Goal: Obtain resource: Obtain resource

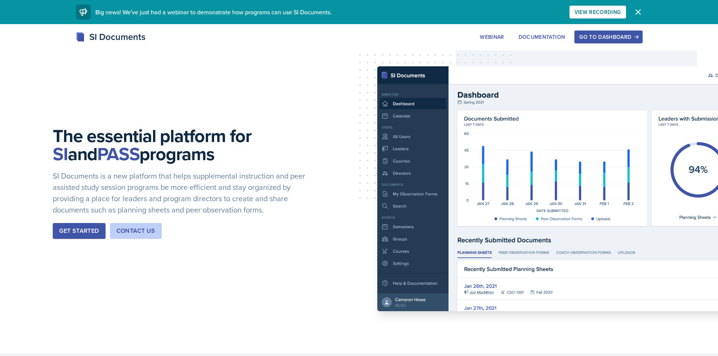
click at [582, 34] on div "Go to Dashboard" at bounding box center [608, 37] width 58 height 6
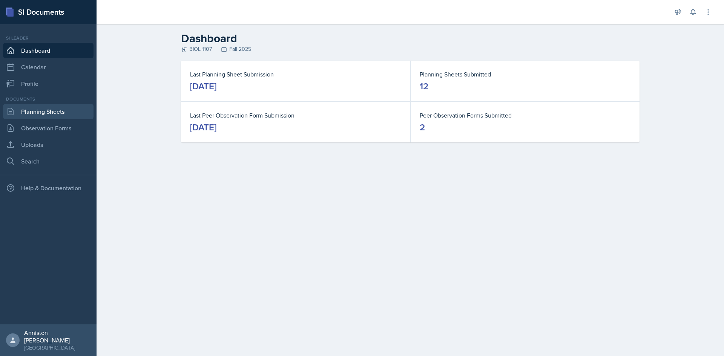
click at [35, 111] on link "Planning Sheets" at bounding box center [48, 111] width 90 height 15
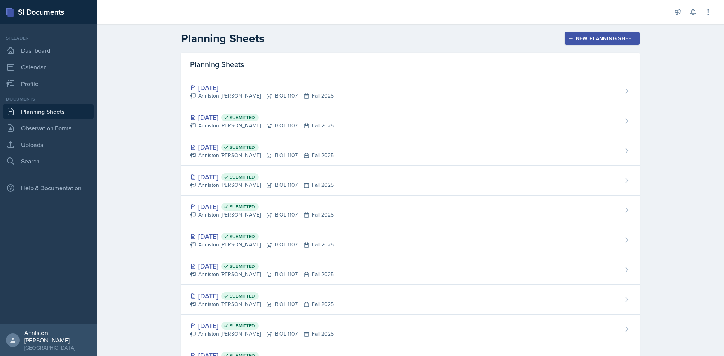
click at [361, 155] on div "[DATE] Submitted Anniston [PERSON_NAME] BIOL 1107 Fall 2025" at bounding box center [410, 151] width 458 height 30
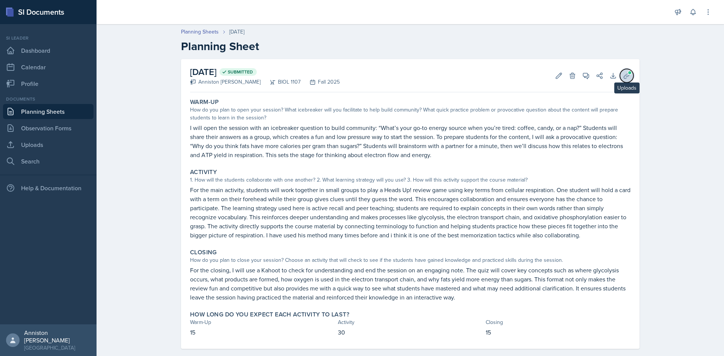
click at [623, 76] on icon at bounding box center [627, 76] width 8 height 8
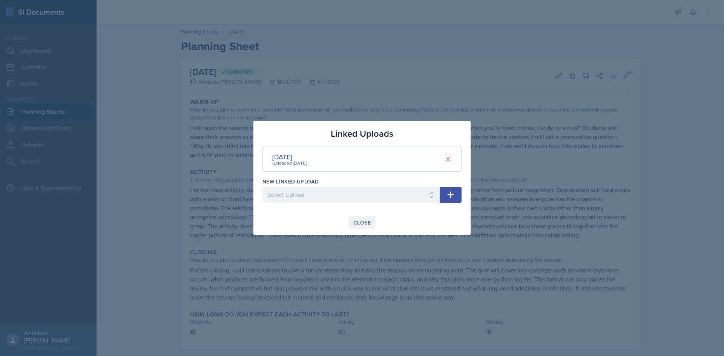
click at [358, 222] on div "Close" at bounding box center [361, 223] width 17 height 6
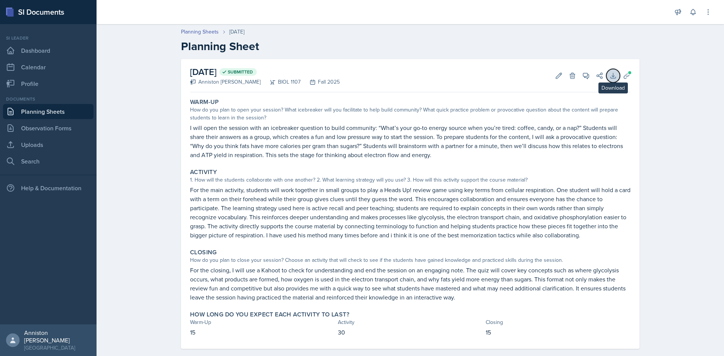
click at [610, 80] on button "Download" at bounding box center [613, 76] width 14 height 14
click at [623, 80] on button "Uploads" at bounding box center [627, 76] width 14 height 14
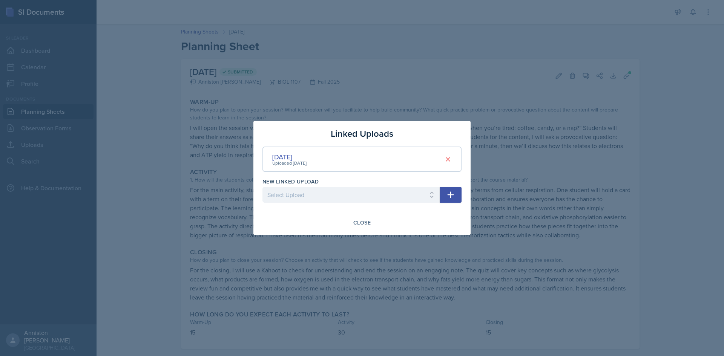
click at [294, 156] on div "[DATE]" at bounding box center [289, 157] width 34 height 10
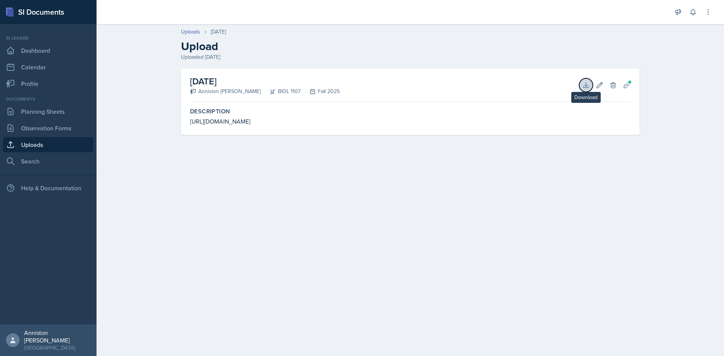
click at [587, 86] on icon at bounding box center [585, 85] width 5 height 5
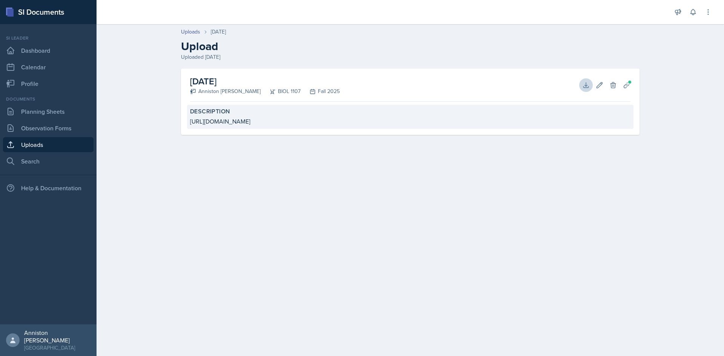
drag, startPoint x: 185, startPoint y: 121, endPoint x: 418, endPoint y: 117, distance: 233.0
click at [418, 117] on div "[DATE] Anniston [PERSON_NAME] BIOL 1107 Fall 2025 Download Edit Delete Planning…" at bounding box center [410, 102] width 458 height 66
copy div "[URL][DOMAIN_NAME]"
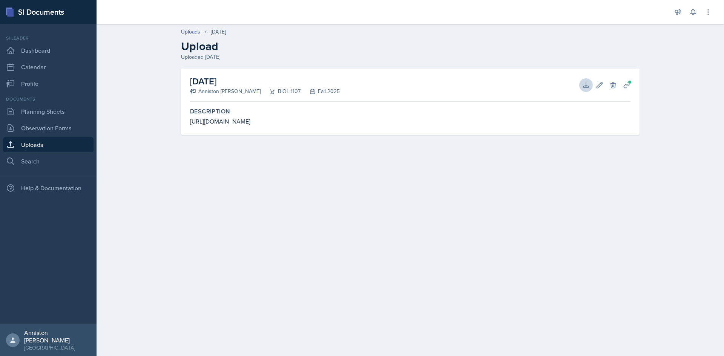
click at [257, 162] on main "Uploads [DATE] Upload Uploaded [DATE] [DATE] Anniston [PERSON_NAME] BIOL 1107 F…" at bounding box center [409, 190] width 627 height 332
click at [27, 107] on link "Planning Sheets" at bounding box center [48, 111] width 90 height 15
